Goal: Navigation & Orientation: Find specific page/section

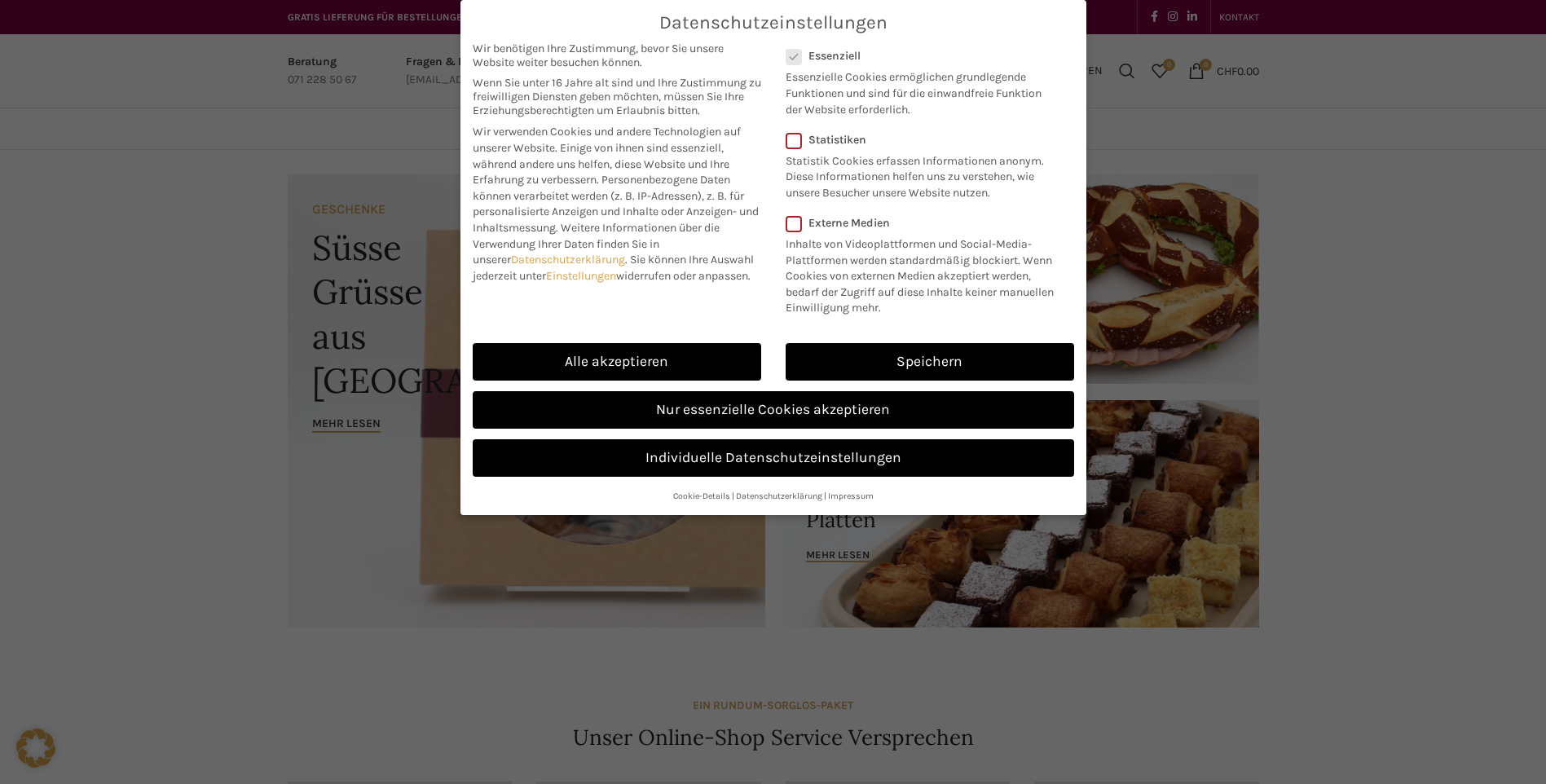
click at [1400, 221] on div "Datenschutzeinstellungen Wir benötigen Ihre Zustimmung, bevor Sie unsere Websit…" at bounding box center [773, 392] width 1546 height 784
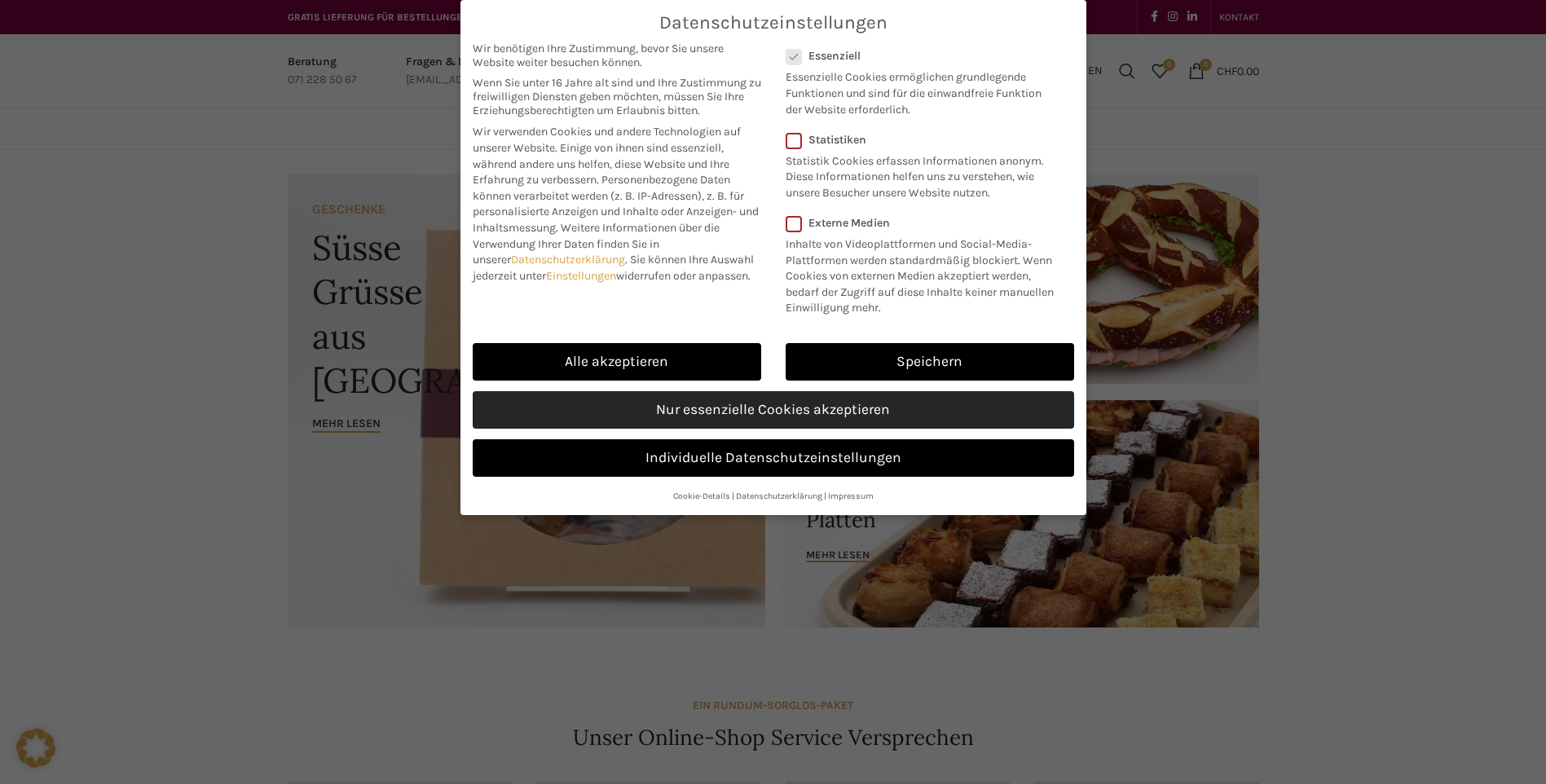
click at [833, 411] on link "Nur essenzielle Cookies akzeptieren" at bounding box center [773, 409] width 601 height 38
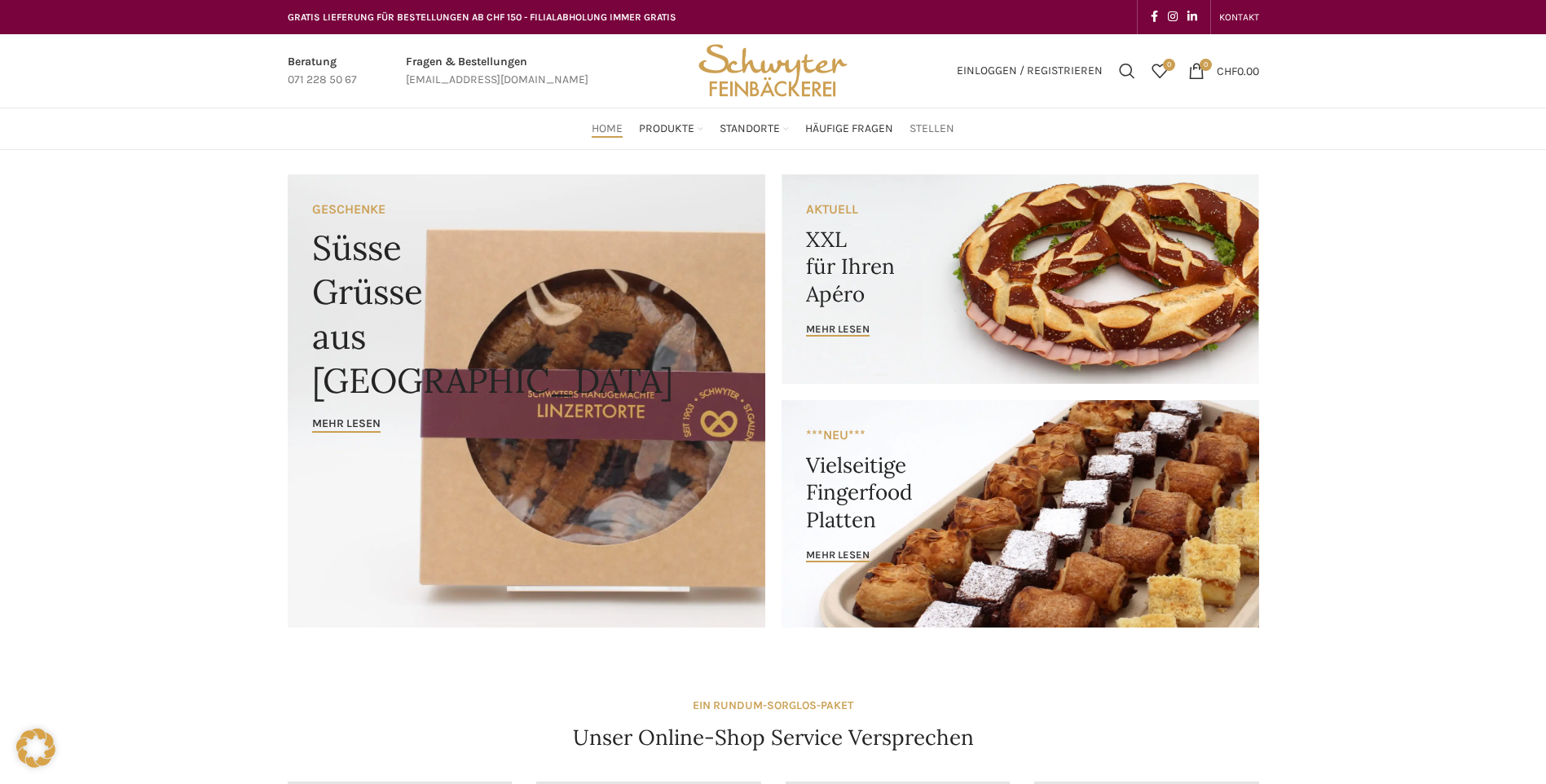
click at [936, 124] on span "Stellen" at bounding box center [932, 129] width 45 height 16
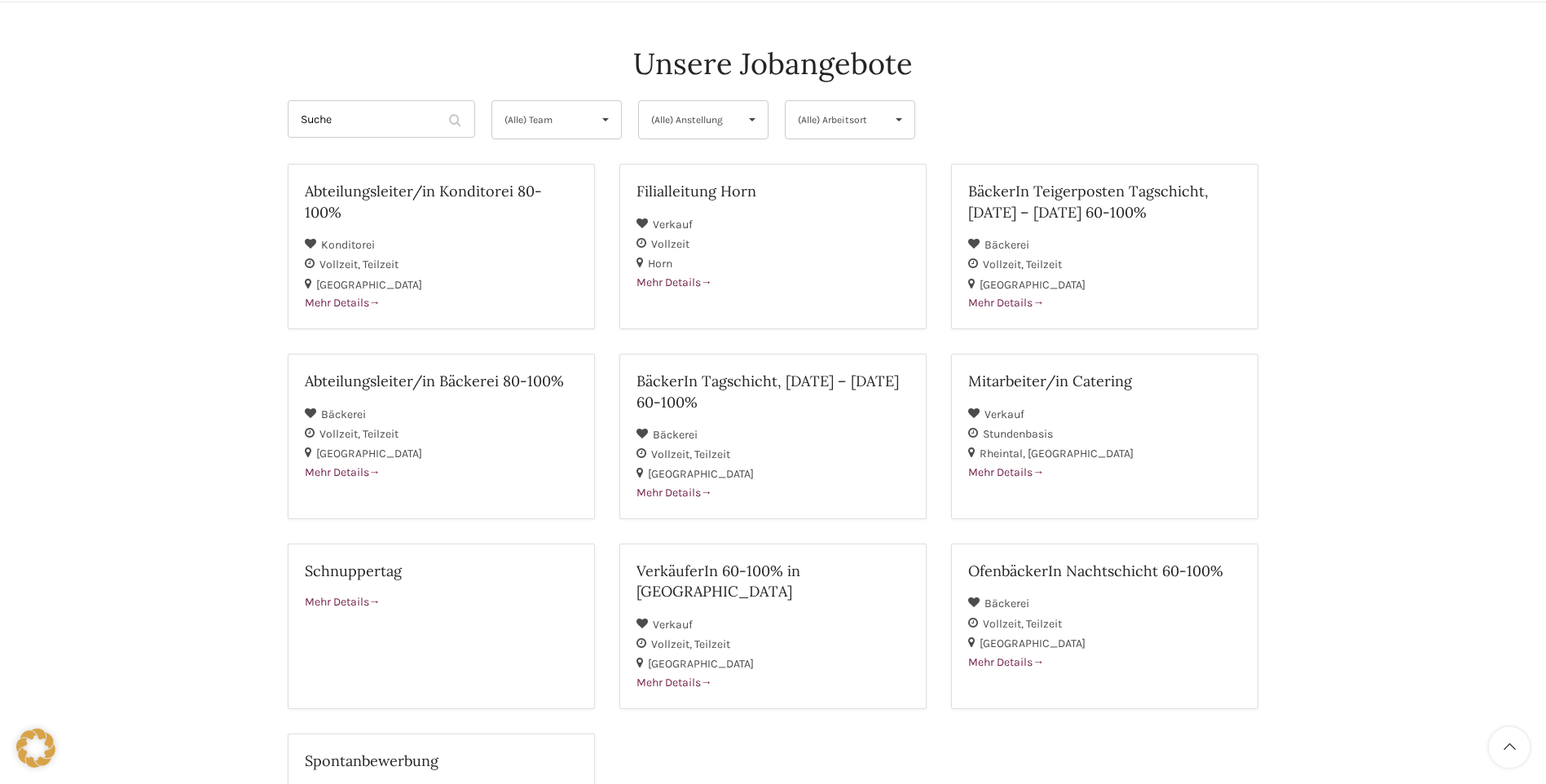
scroll to position [82, 0]
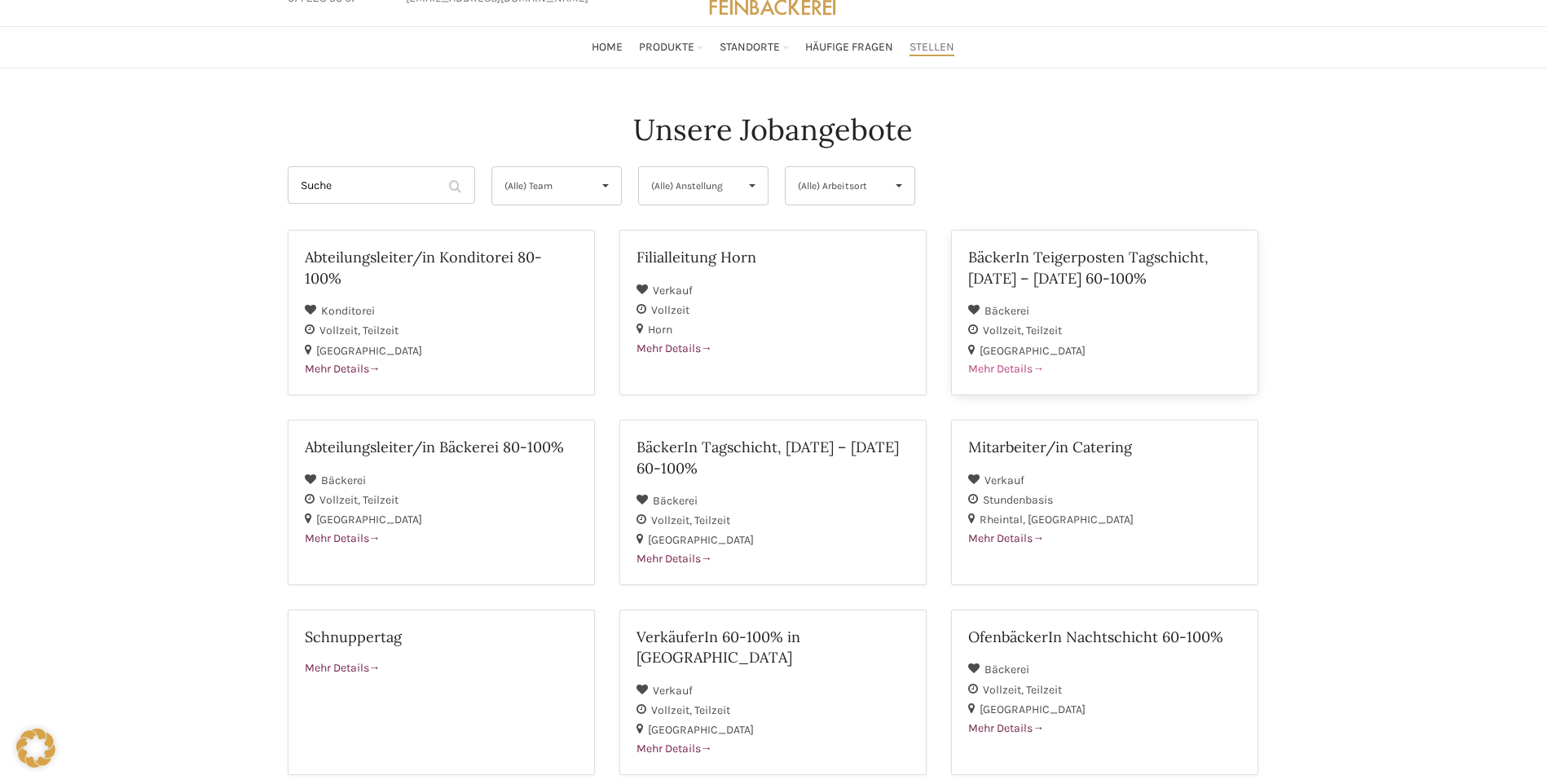
click at [1040, 263] on h2 "BäckerIn Teigerposten Tagschicht, [DATE] – [DATE] 60-100%" at bounding box center [1104, 267] width 273 height 41
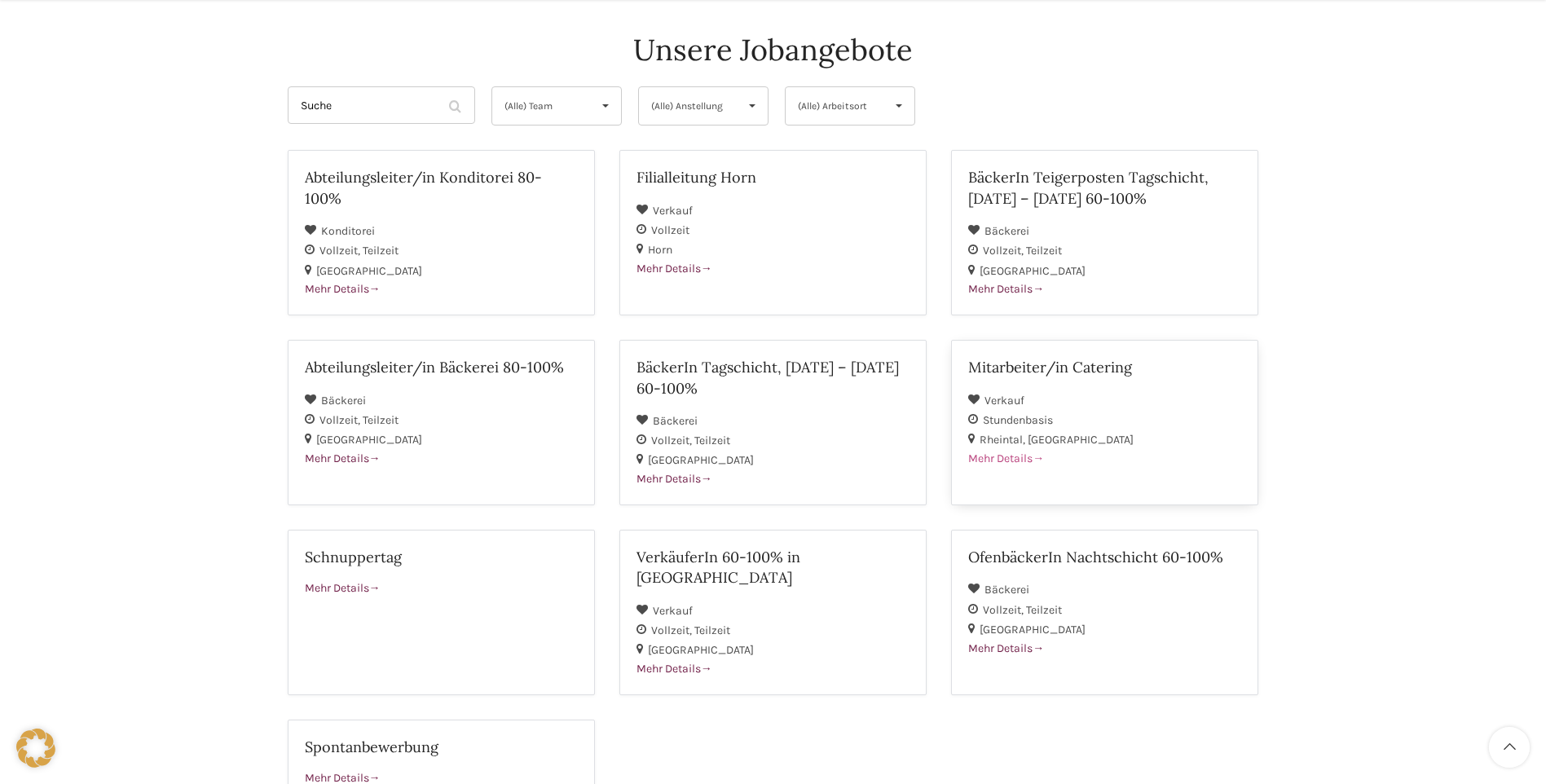
scroll to position [243, 0]
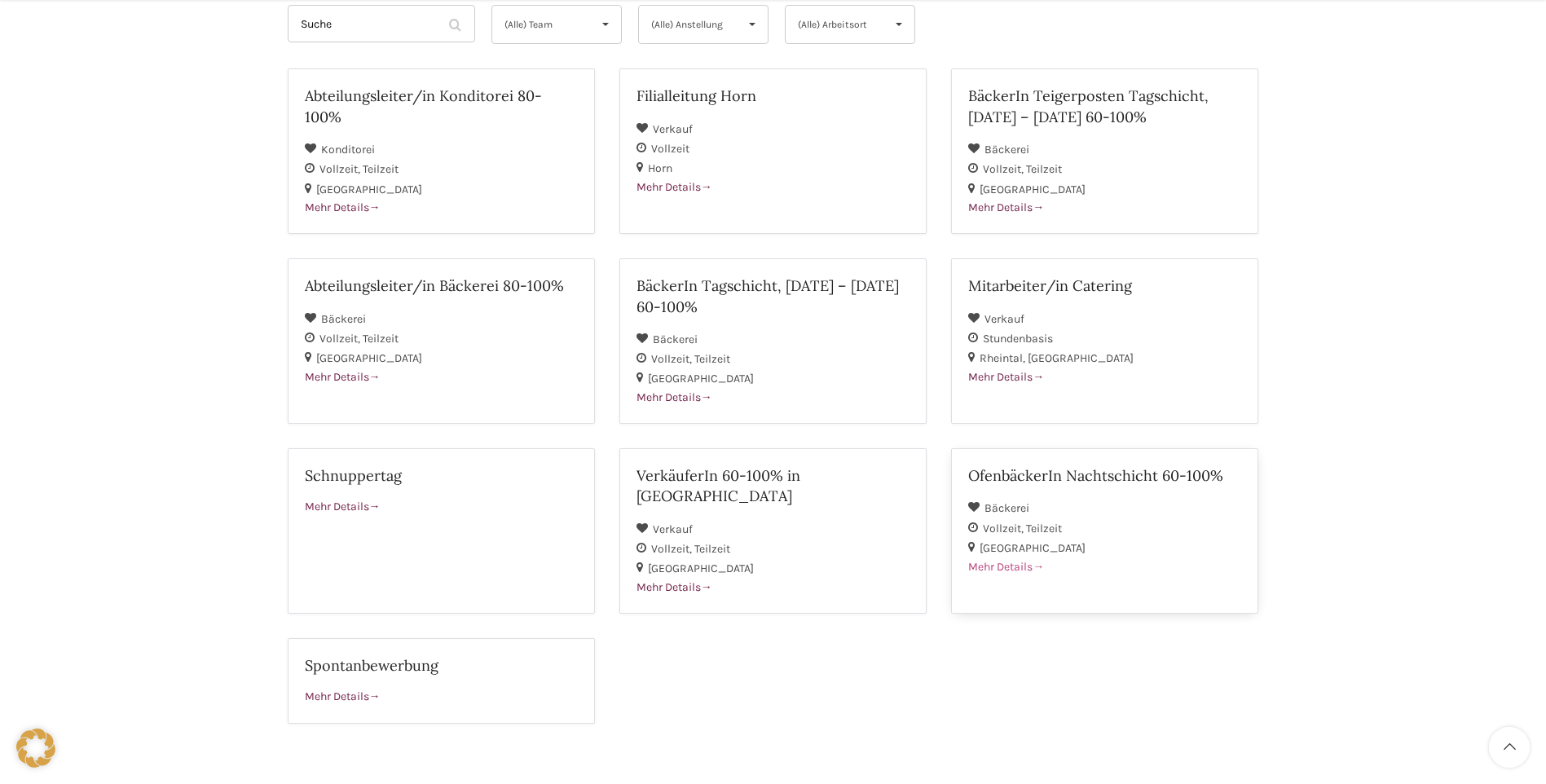
click at [1078, 480] on h2 "OfenbäckerIn Nachtschicht 60-100%" at bounding box center [1104, 475] width 273 height 20
